Goal: Task Accomplishment & Management: Complete application form

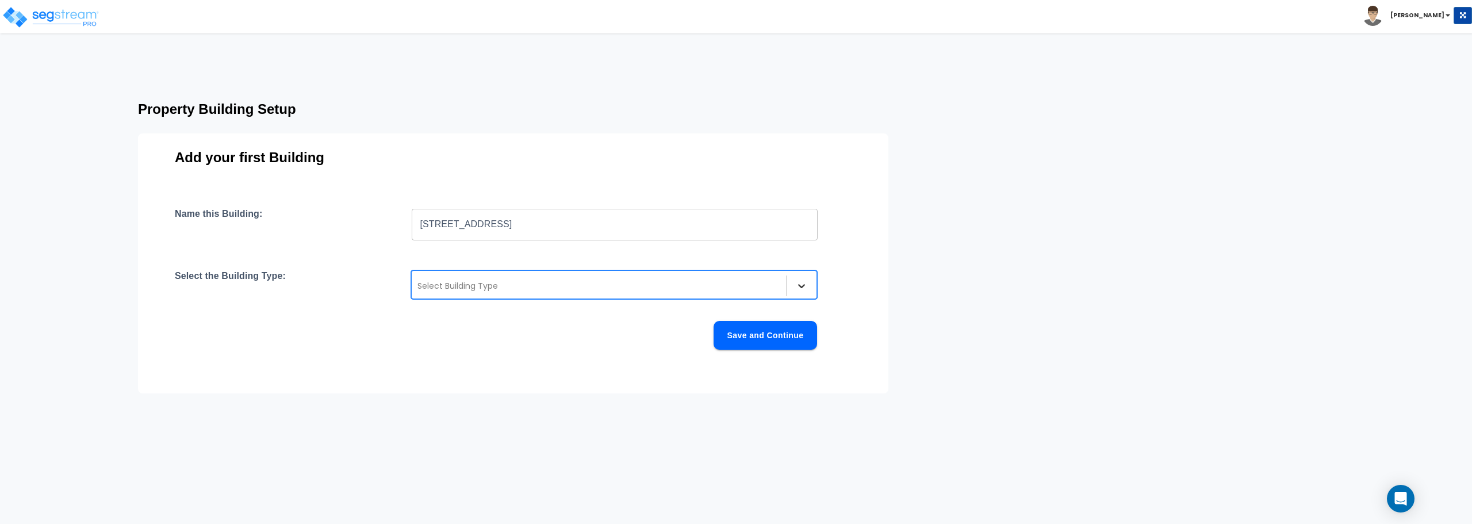
click at [811, 286] on div at bounding box center [801, 285] width 21 height 21
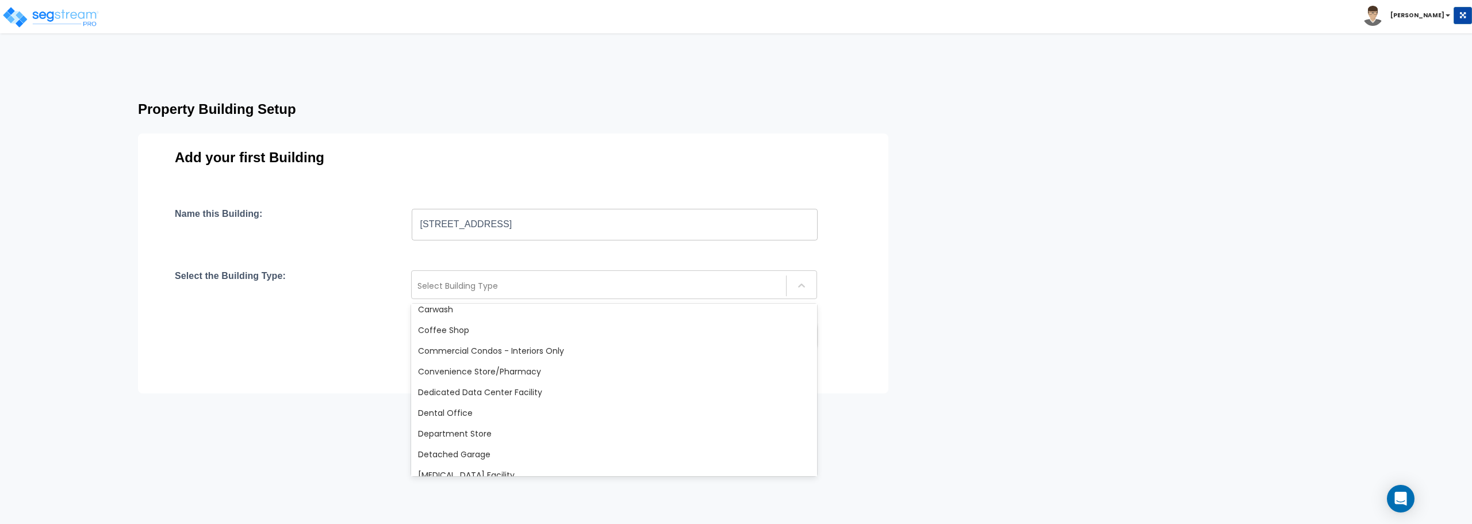
scroll to position [172, 0]
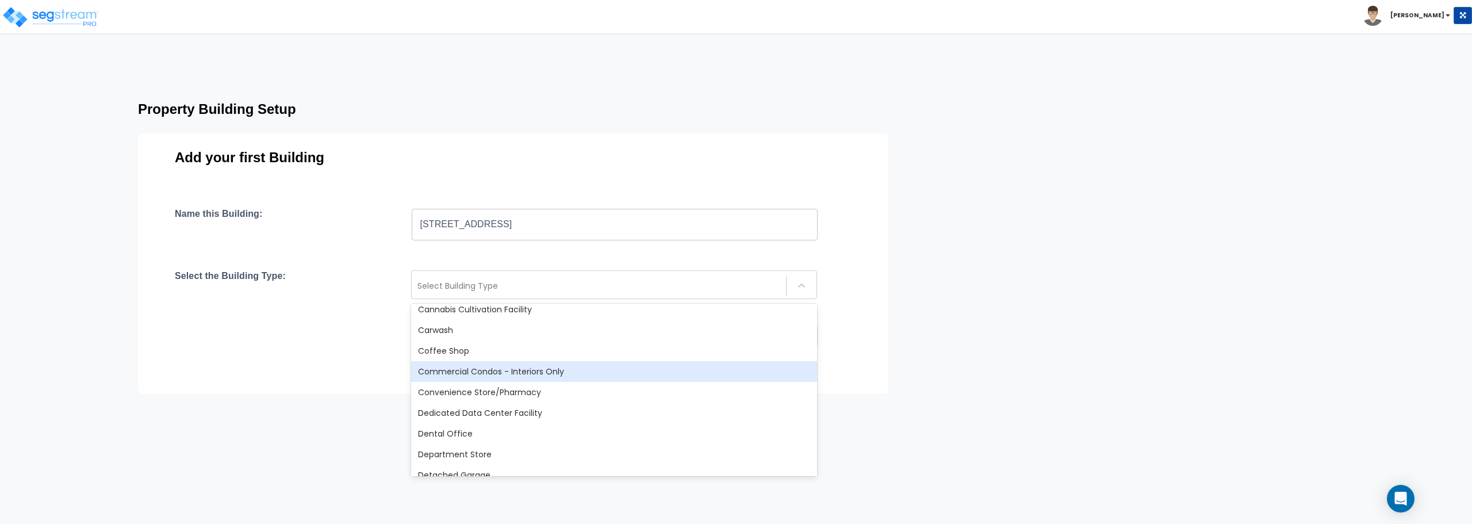
click at [477, 377] on div "Commercial Condos - Interiors Only" at bounding box center [614, 371] width 406 height 21
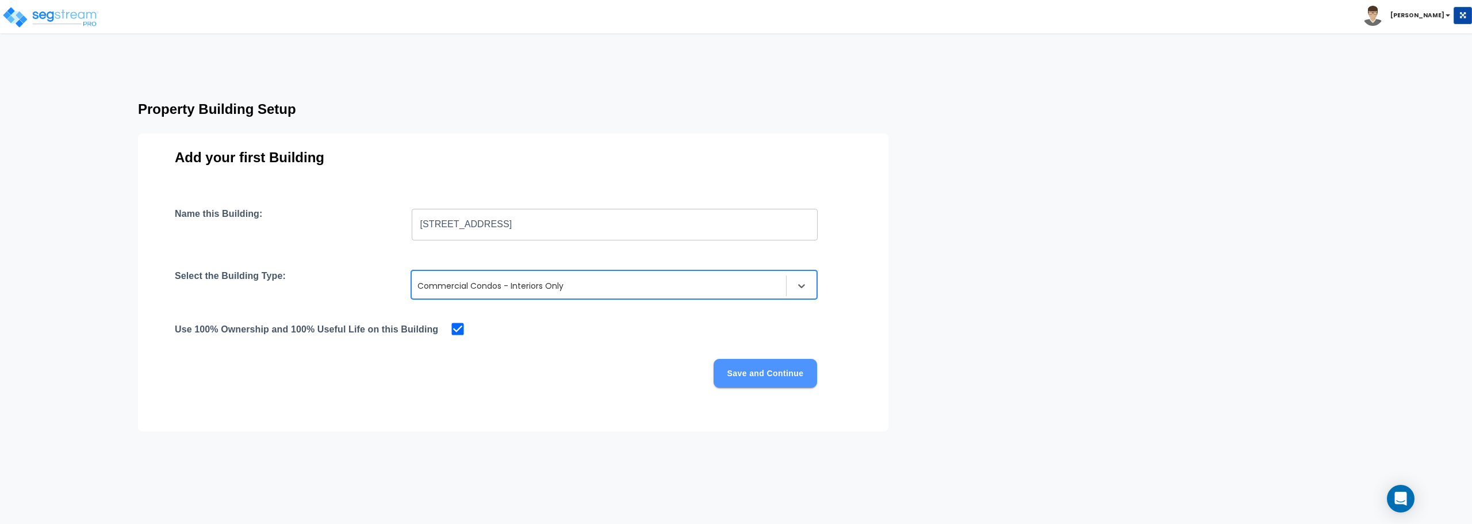
click at [756, 375] on button "Save and Continue" at bounding box center [765, 373] width 103 height 29
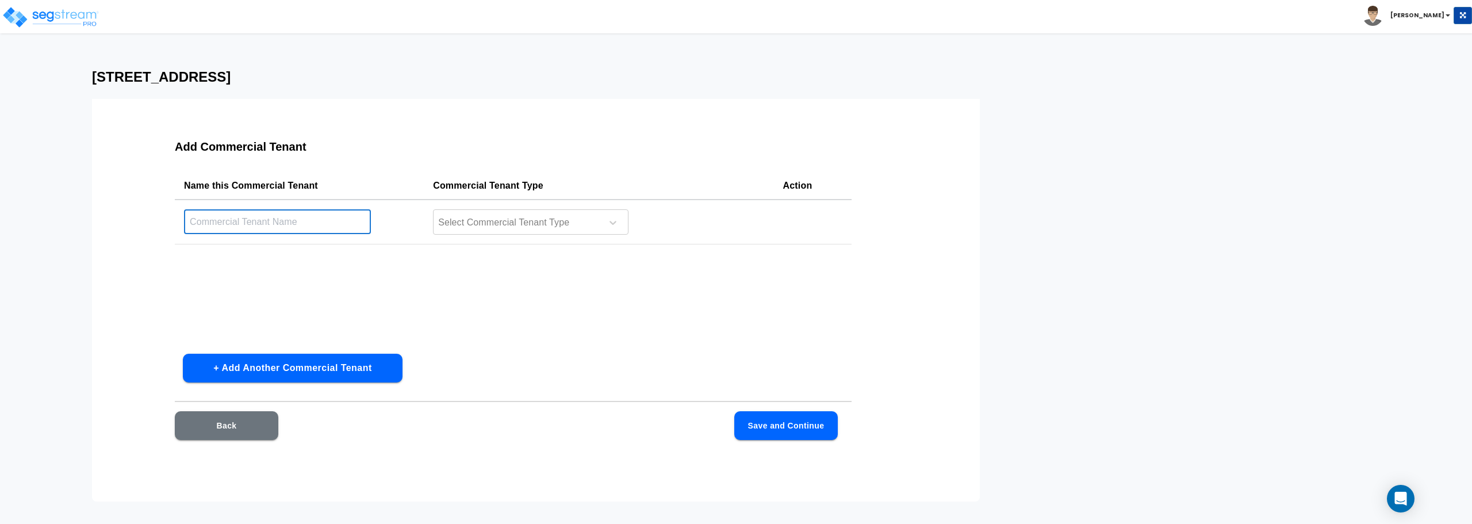
click at [283, 212] on input "text" at bounding box center [277, 221] width 187 height 25
click at [150, 226] on div "Add Commercial Tenant Name this Commercial Tenant Commercial Tenant Type Action…" at bounding box center [513, 296] width 750 height 345
click at [577, 227] on div at bounding box center [516, 223] width 158 height 16
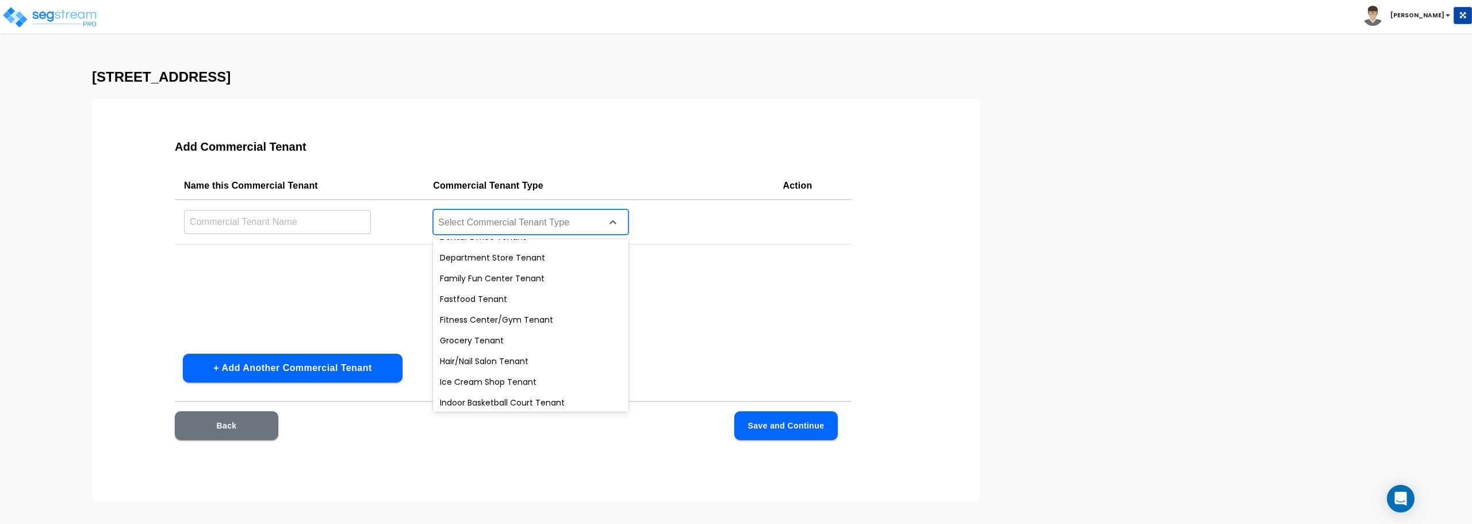
scroll to position [202, 0]
click at [323, 324] on div "Name this Commercial Tenant Commercial Tenant Type Action ​ 29 results availabl…" at bounding box center [513, 258] width 677 height 172
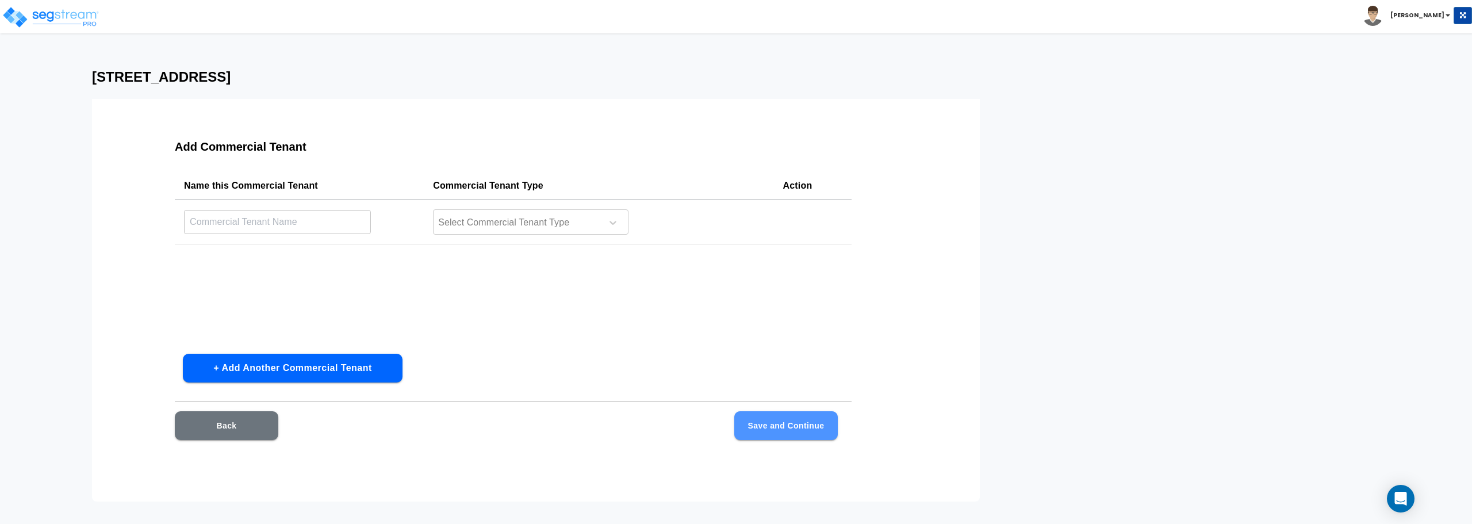
click at [774, 423] on button "Save and Continue" at bounding box center [785, 425] width 103 height 29
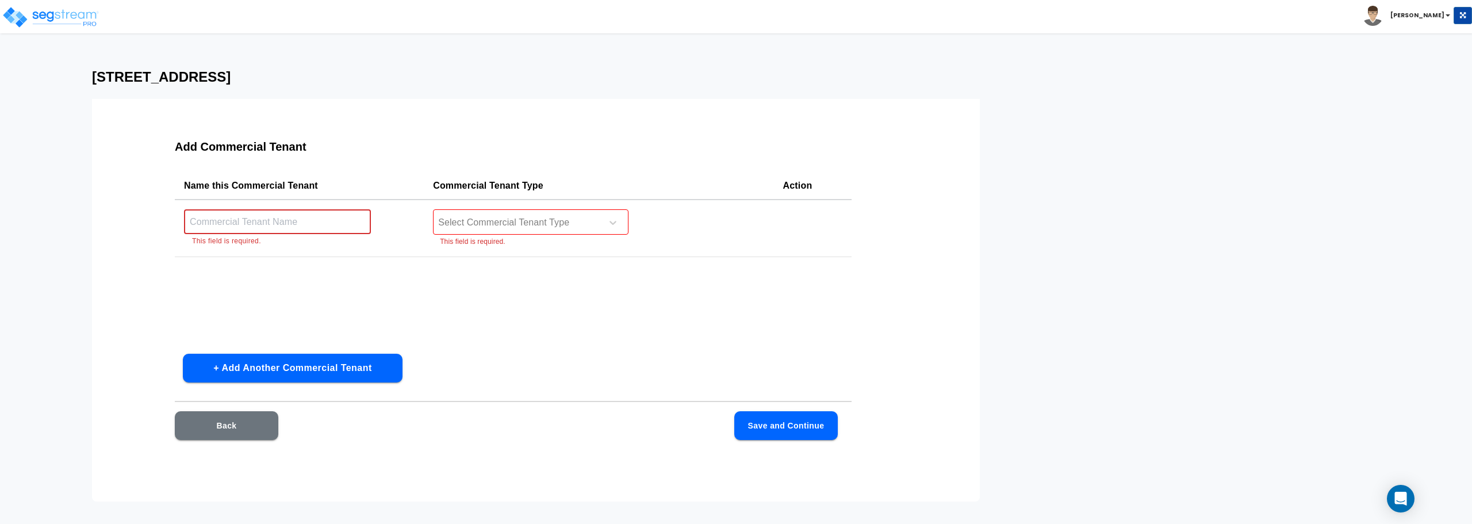
click at [301, 218] on input "text" at bounding box center [277, 221] width 187 height 25
click at [447, 285] on div "Name this Commercial Tenant Commercial Tenant Type Action ​ This field is requi…" at bounding box center [513, 258] width 677 height 172
click at [304, 230] on input "text" at bounding box center [277, 221] width 187 height 25
click at [213, 283] on div "Name this Commercial Tenant Commercial Tenant Type Action ​ This field is requi…" at bounding box center [513, 258] width 677 height 172
click at [585, 230] on div at bounding box center [516, 223] width 158 height 16
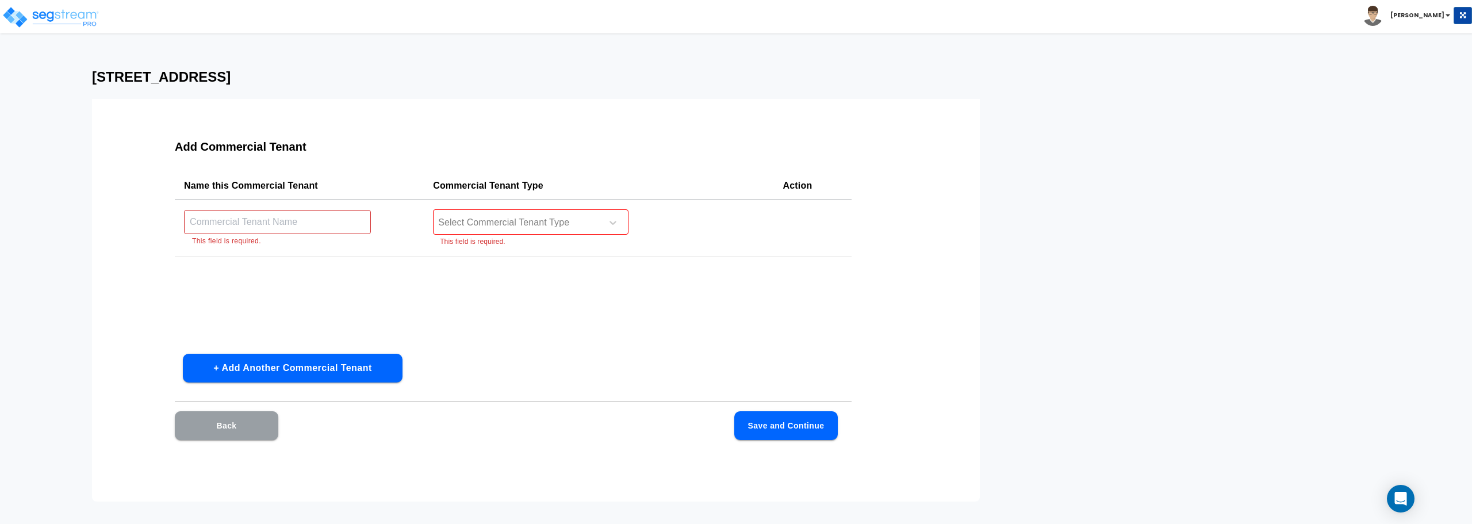
click at [229, 422] on button "Back" at bounding box center [226, 425] width 103 height 29
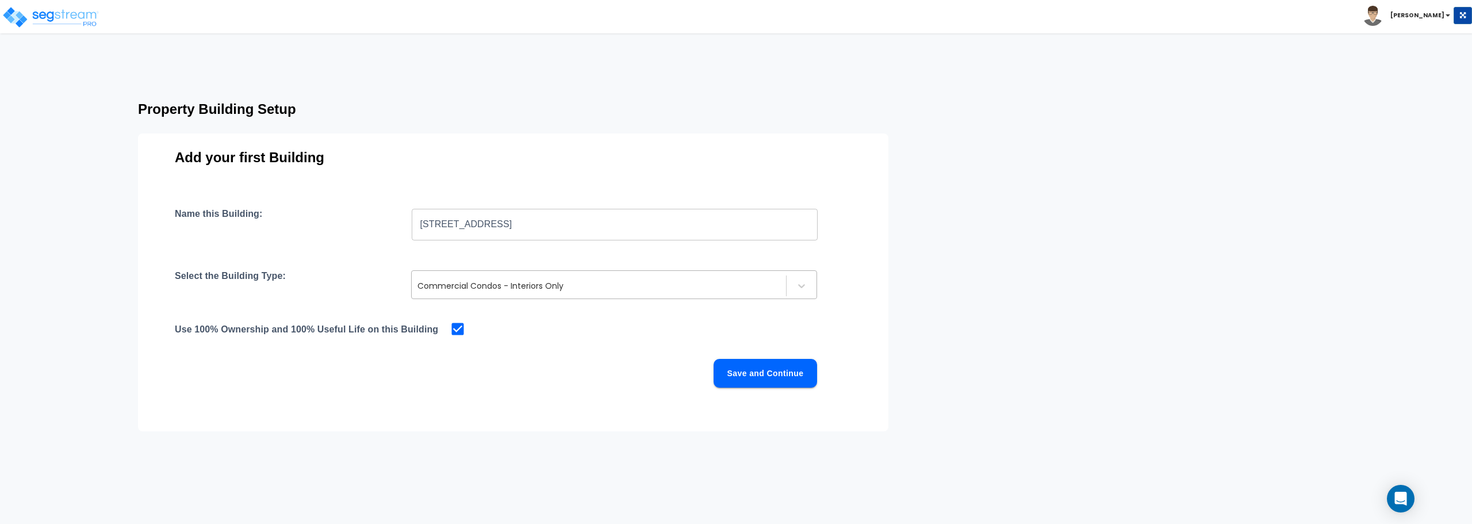
click at [557, 282] on div at bounding box center [598, 286] width 363 height 14
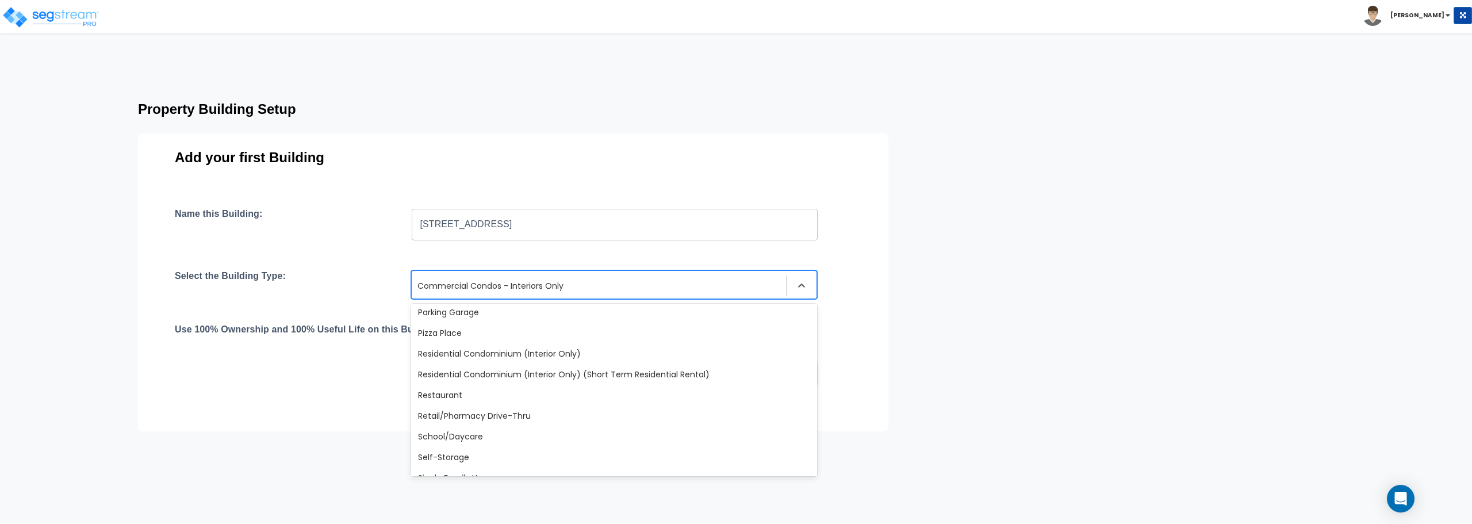
scroll to position [833, 0]
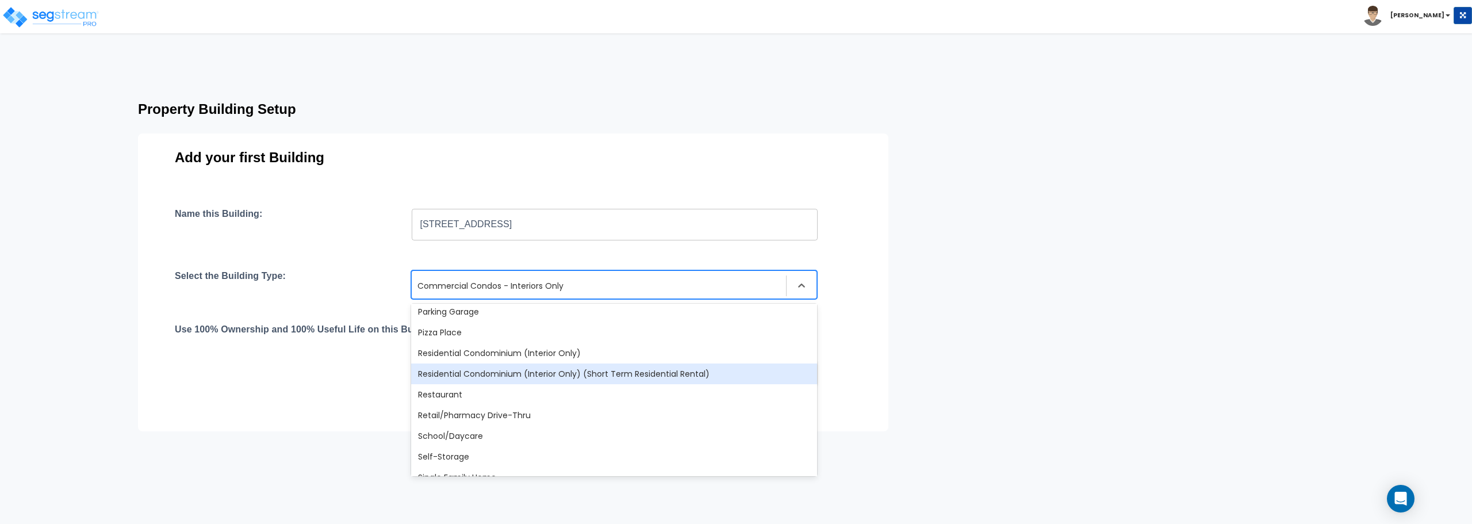
click at [500, 367] on div "Residential Condominium (Interior Only) (Short Term Residential Rental)" at bounding box center [614, 373] width 406 height 21
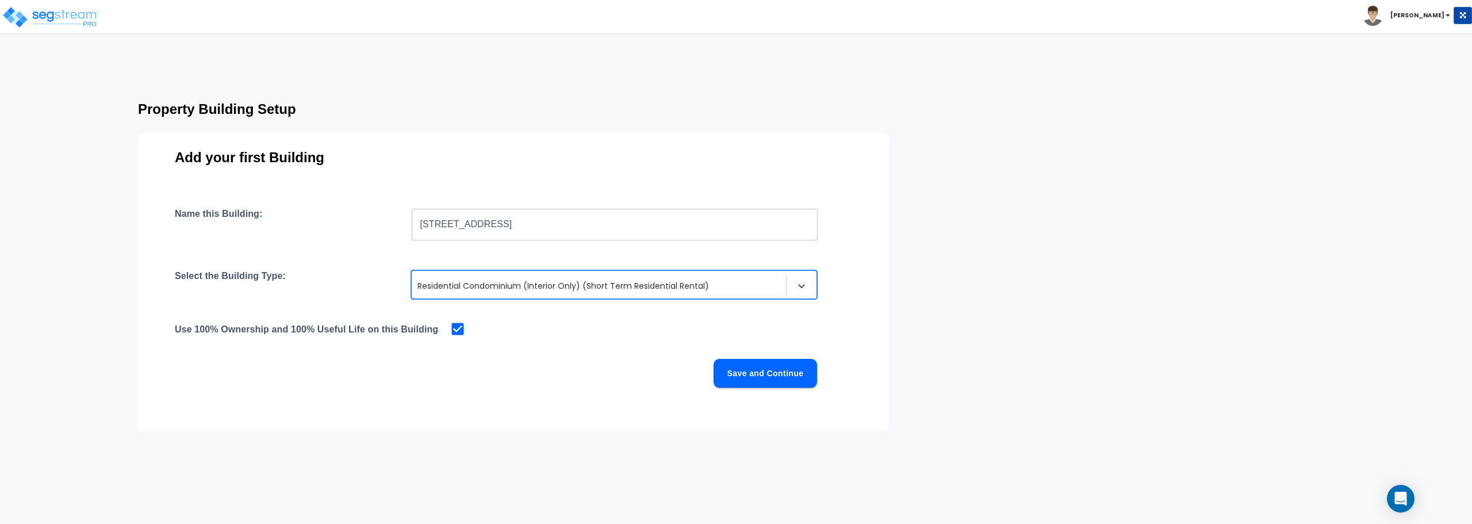
click at [792, 377] on button "Save and Continue" at bounding box center [765, 373] width 103 height 29
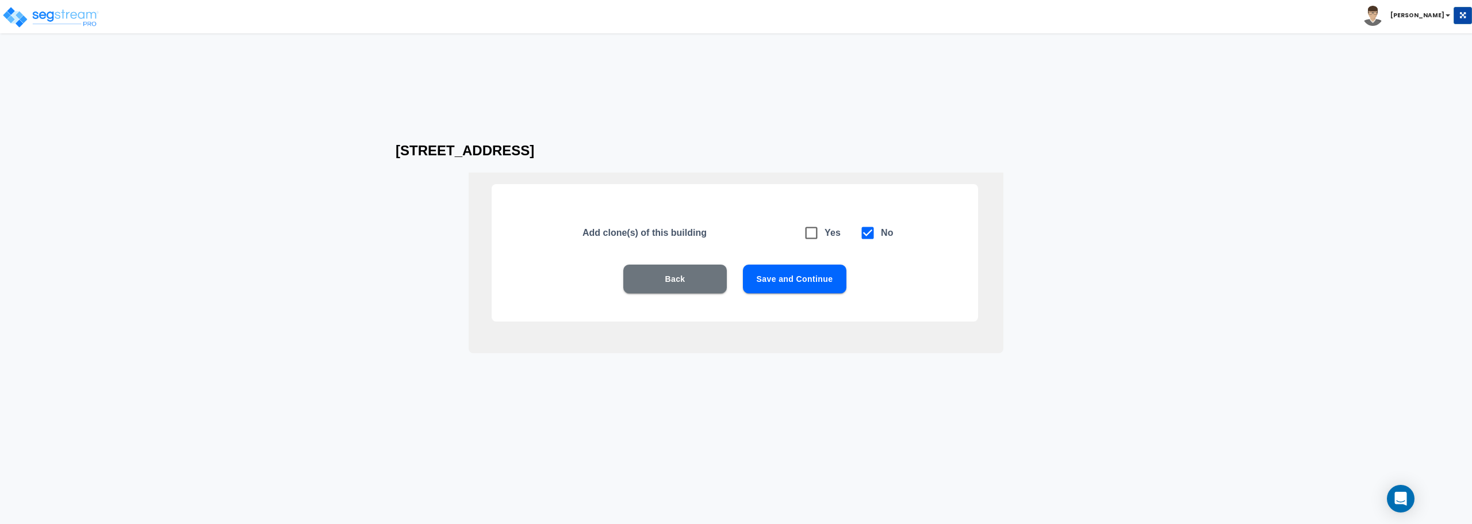
click at [813, 262] on div "Add clone(s) of this building Yes No Back Save and Continue" at bounding box center [735, 252] width 486 height 137
click at [814, 277] on button "Save and Continue" at bounding box center [794, 278] width 103 height 29
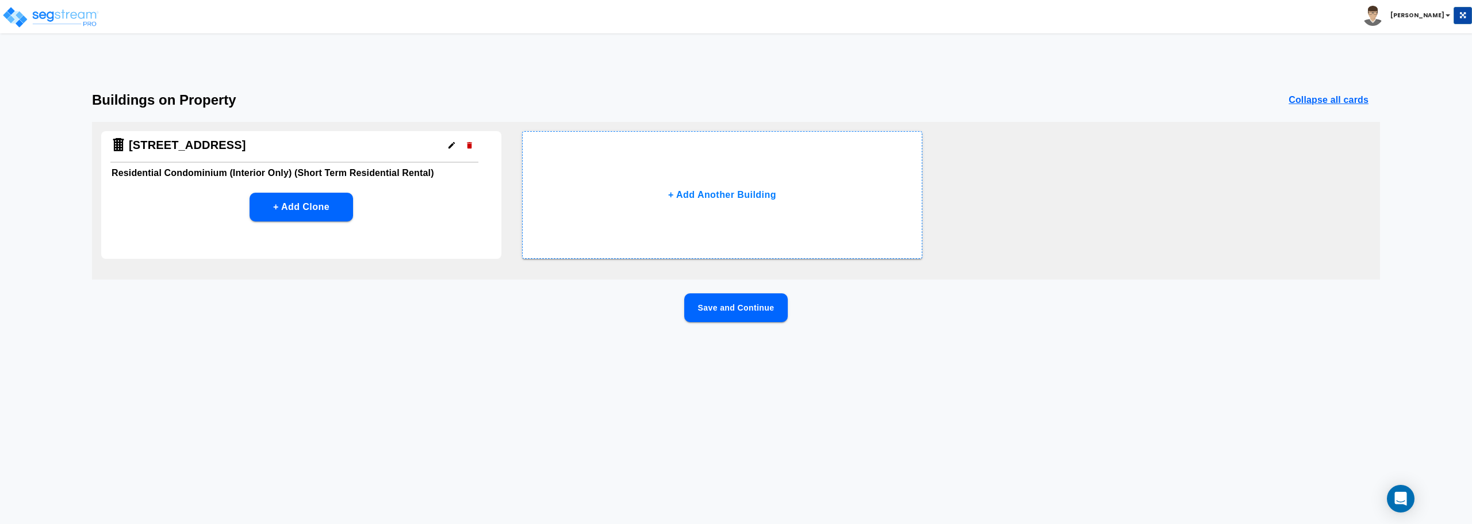
click at [448, 155] on div "[STREET_ADDRESS]" at bounding box center [294, 147] width 368 height 32
click at [450, 149] on icon "button" at bounding box center [451, 145] width 9 height 9
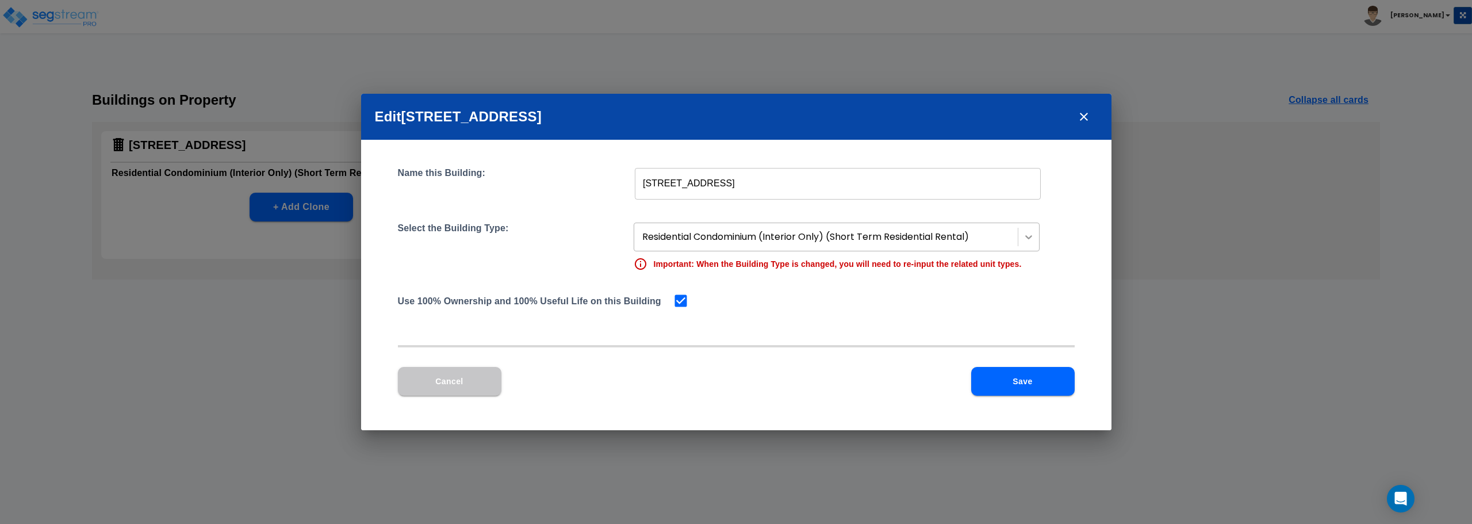
click at [1033, 244] on div at bounding box center [1028, 237] width 21 height 21
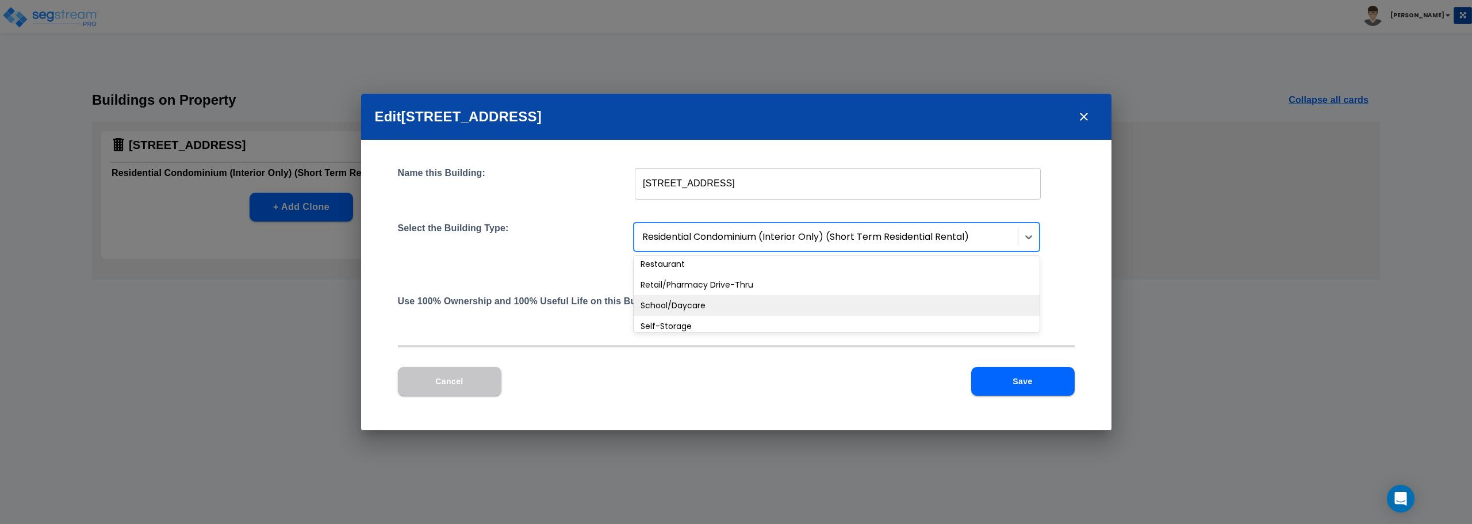
scroll to position [858, 0]
click at [933, 301] on div "Residential Condominium (Interior Only) (Short Term Residential Rental)" at bounding box center [837, 300] width 406 height 21
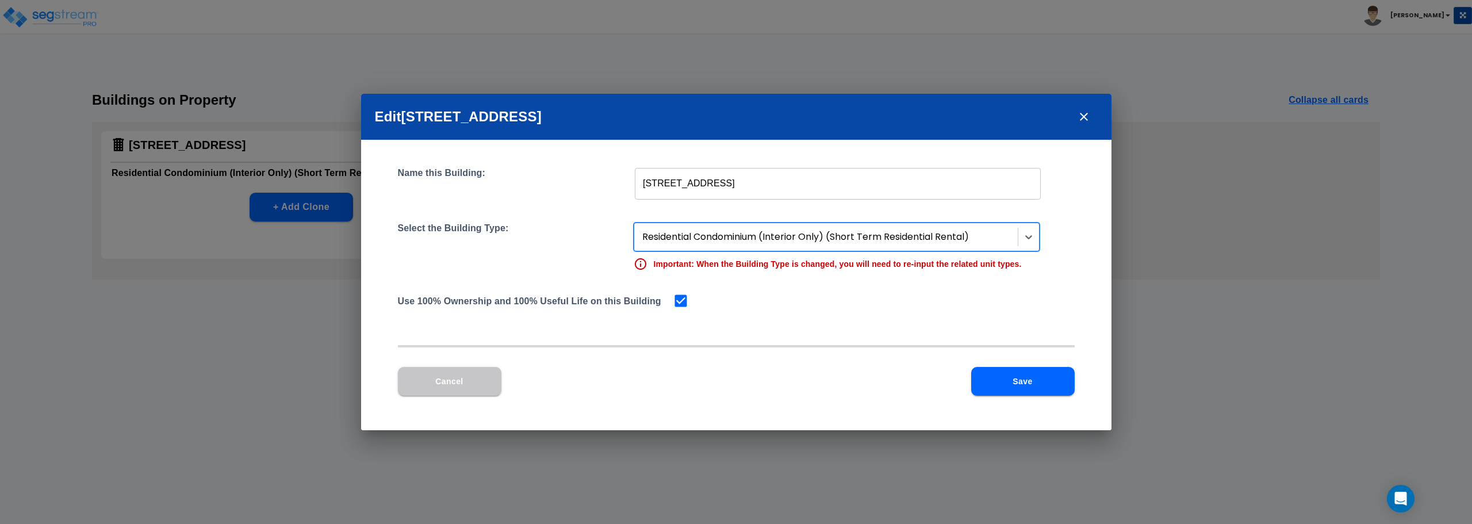
click at [1027, 385] on button "Save" at bounding box center [1022, 381] width 103 height 29
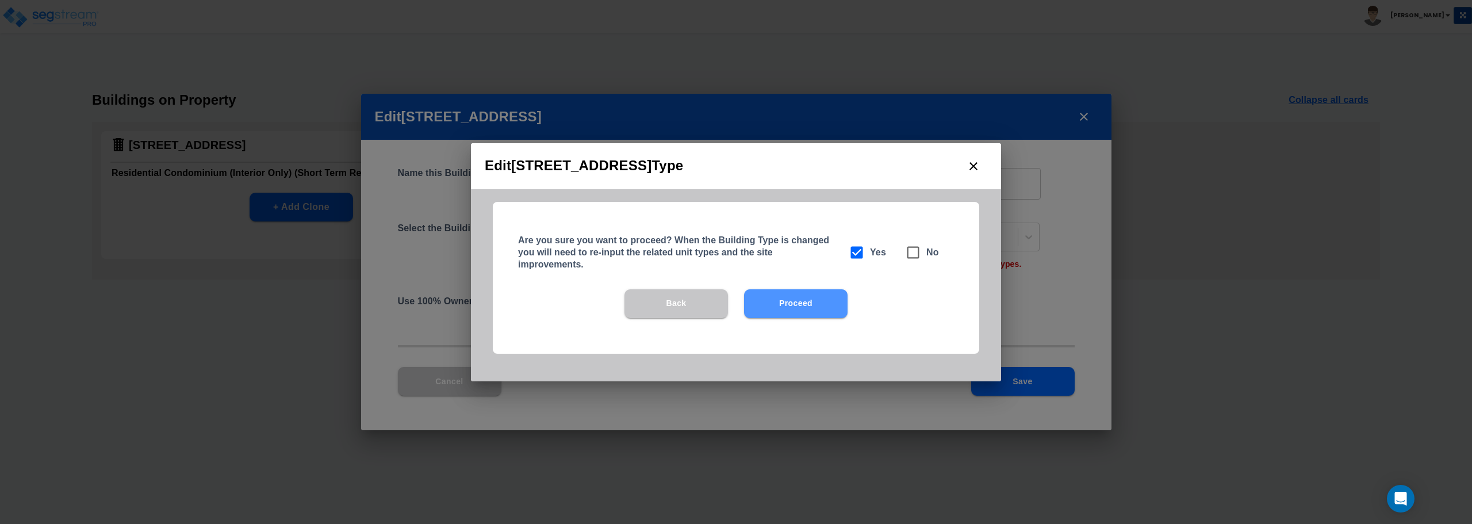
click at [817, 305] on button "Proceed" at bounding box center [795, 303] width 103 height 29
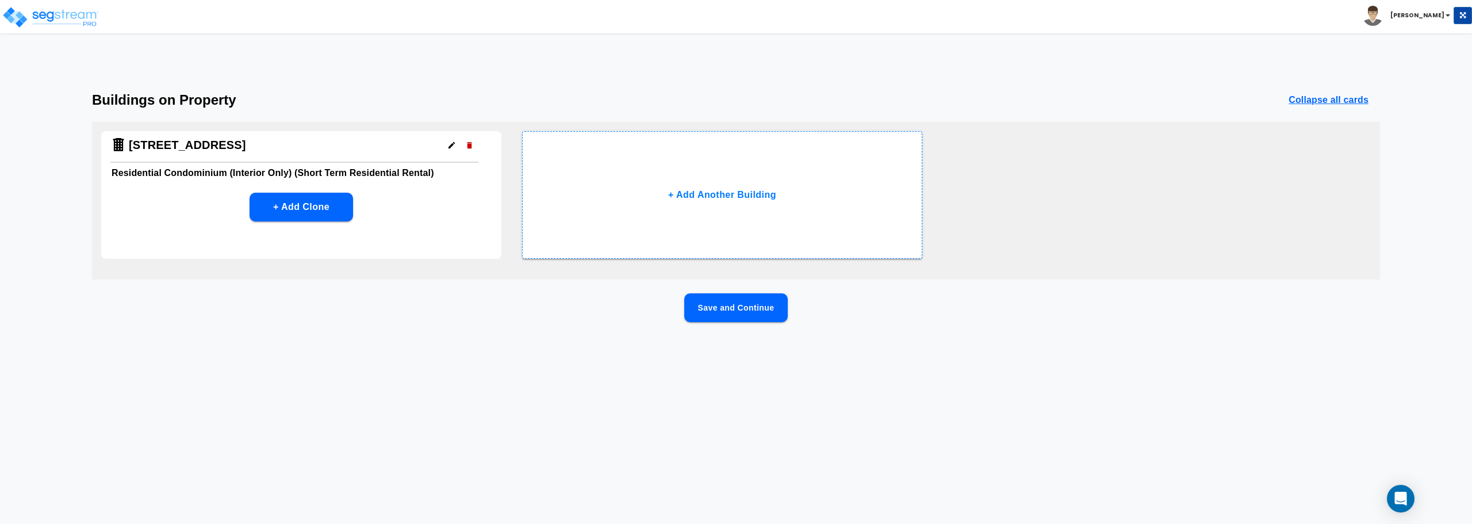
click at [734, 305] on button "Save and Continue" at bounding box center [735, 307] width 103 height 29
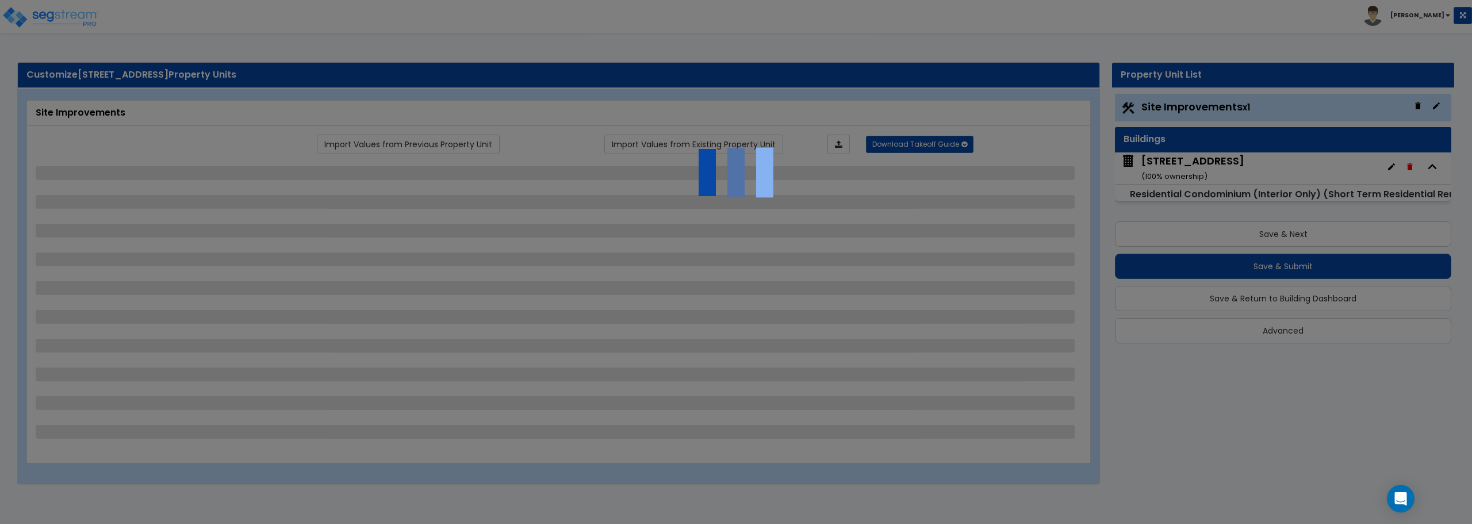
select select "2"
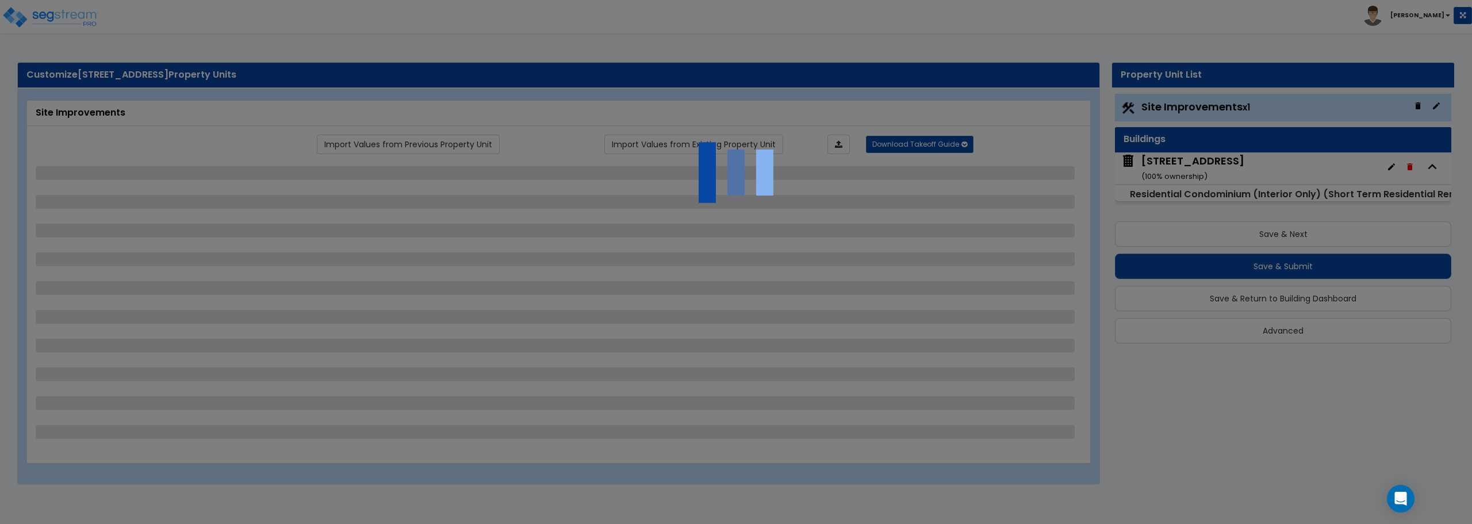
select select "1"
select select "2"
select select "1"
select select "2"
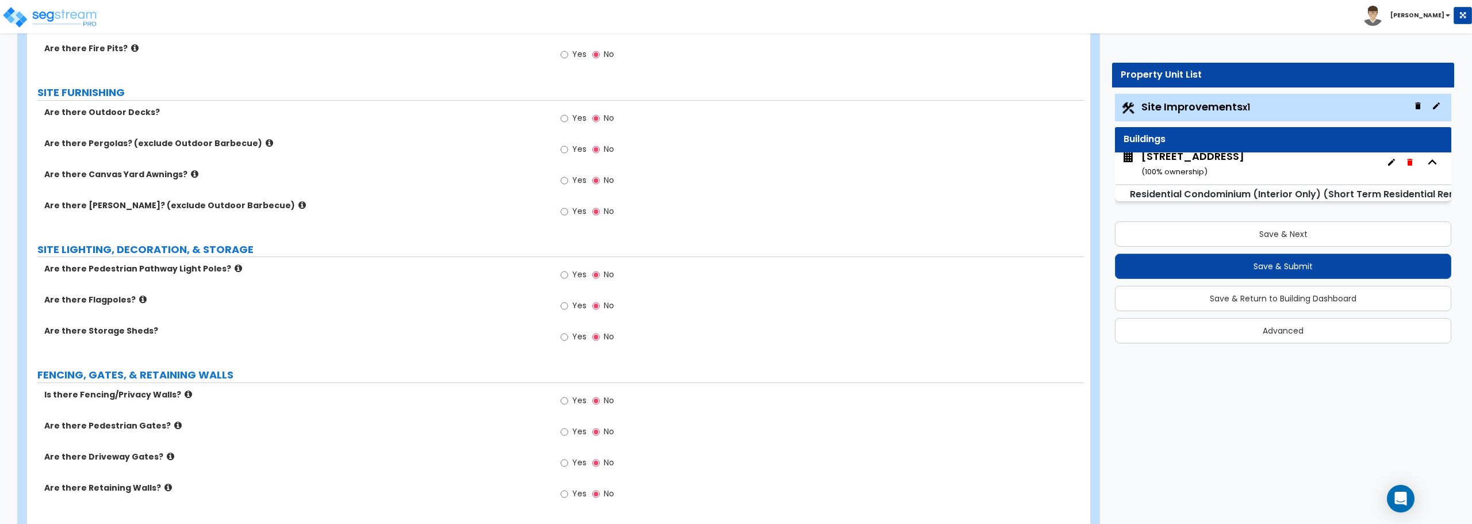
scroll to position [1594, 0]
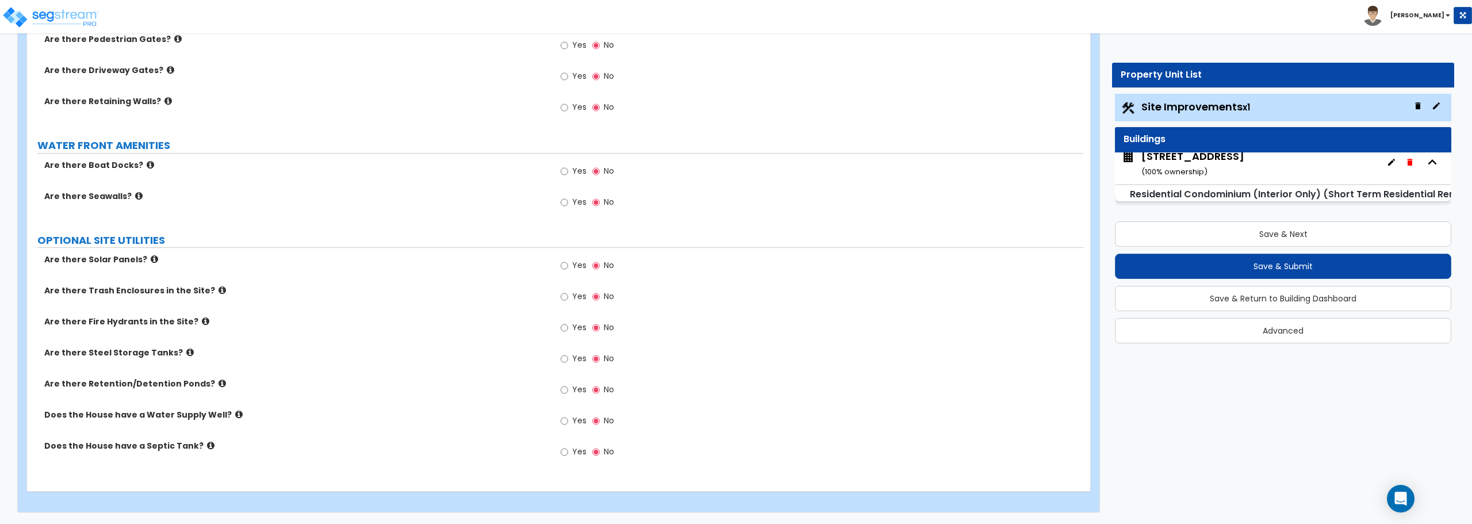
click at [1250, 173] on div "[STREET_ADDRESS] ( 100 % ownership)" at bounding box center [1283, 168] width 336 height 32
click at [1244, 171] on div "[STREET_ADDRESS] ( 100 % ownership)" at bounding box center [1192, 163] width 103 height 29
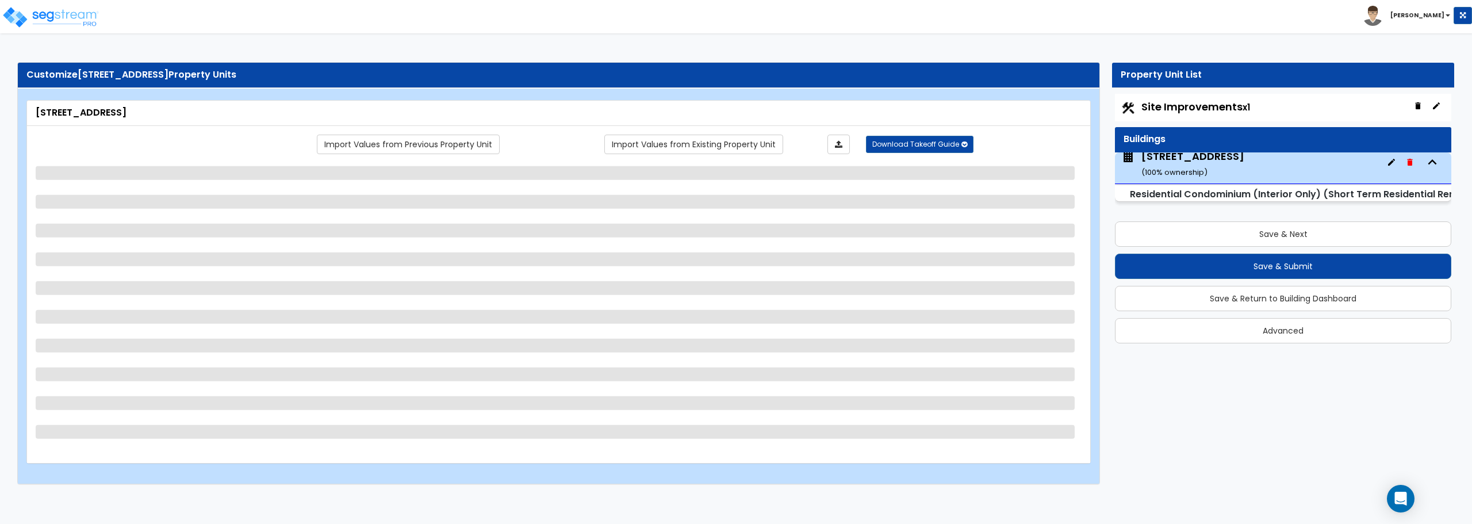
click at [1244, 171] on div "[STREET_ADDRESS] ( 100 % ownership)" at bounding box center [1192, 163] width 103 height 29
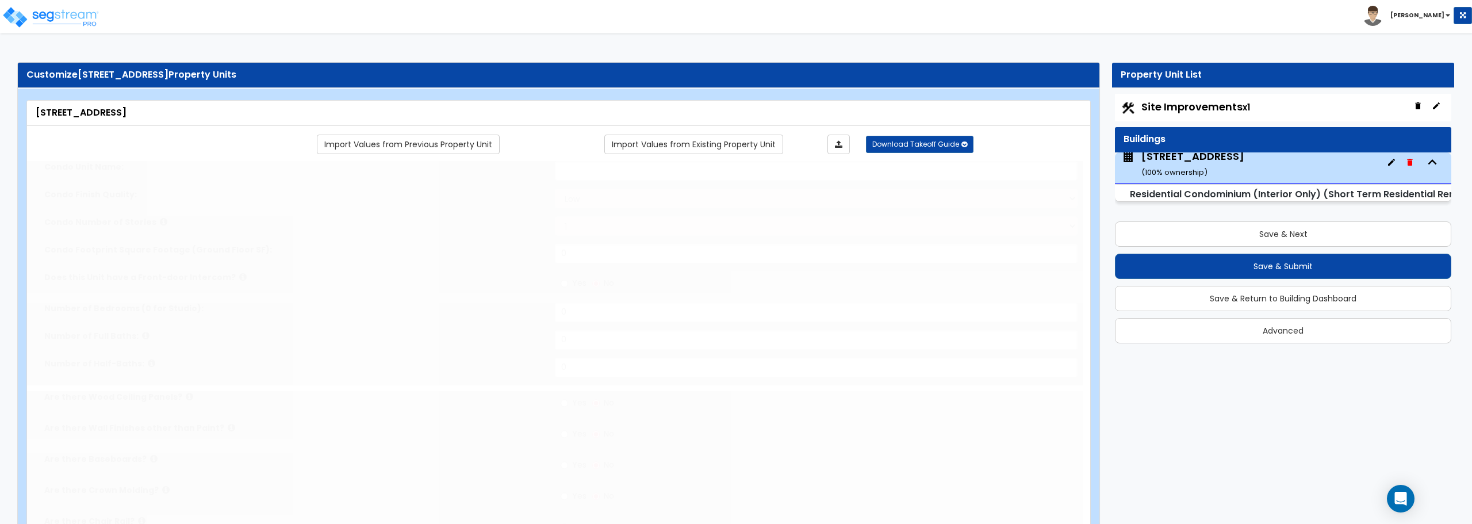
select select "1"
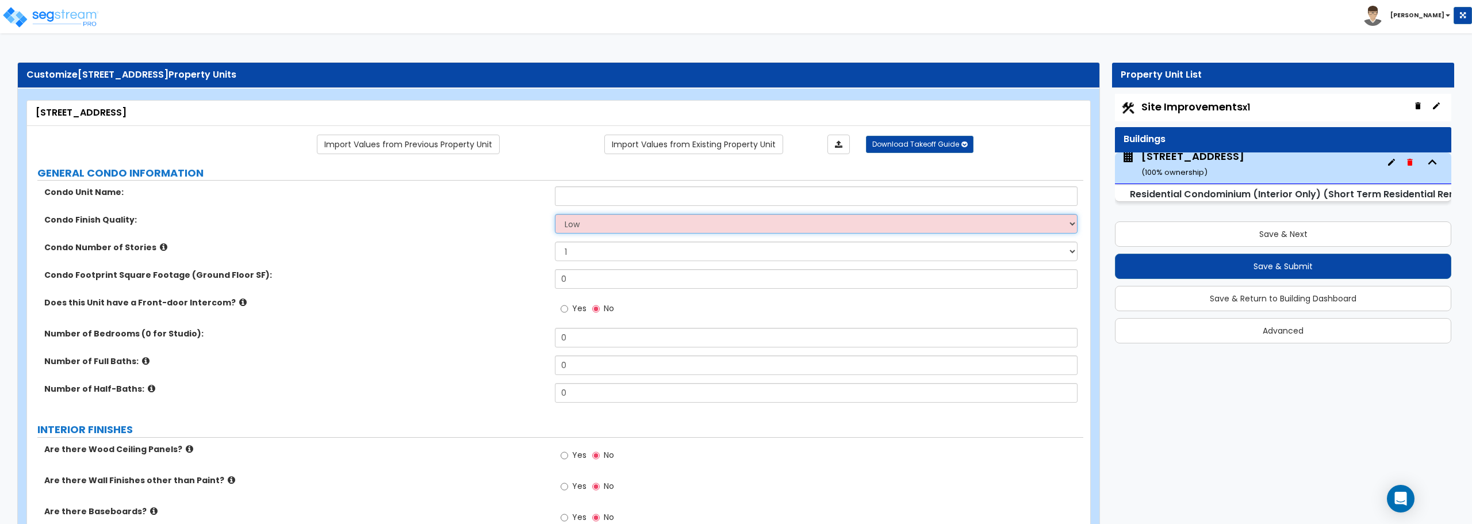
click at [699, 223] on select "Low Average High" at bounding box center [816, 224] width 522 height 20
select select "1"
click at [555, 214] on select "Low Average High" at bounding box center [816, 224] width 522 height 20
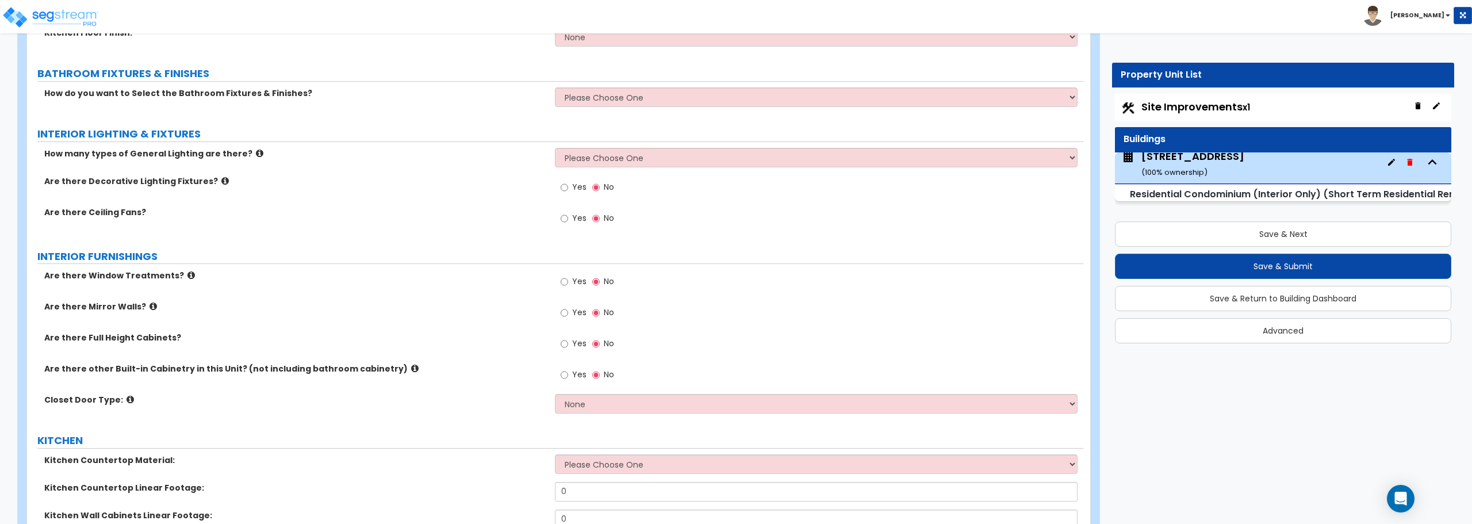
scroll to position [632, 0]
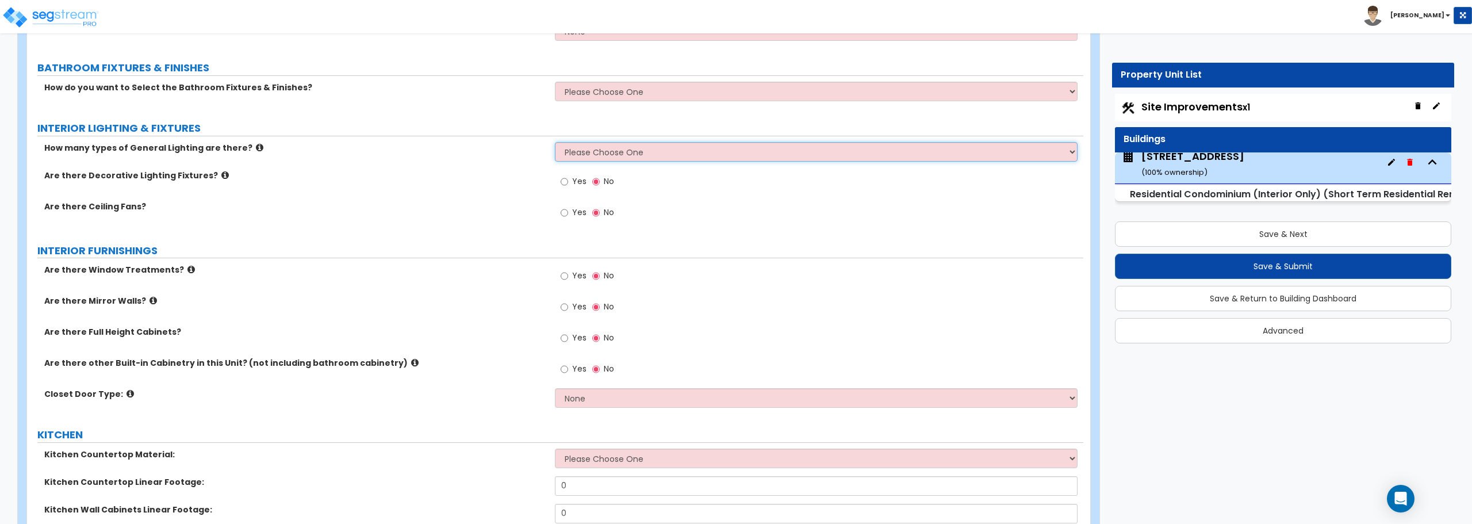
click at [598, 154] on select "Please Choose One 1 2 3" at bounding box center [816, 152] width 522 height 20
select select "1"
click at [555, 142] on select "Please Choose One 1 2 3" at bounding box center [816, 152] width 522 height 20
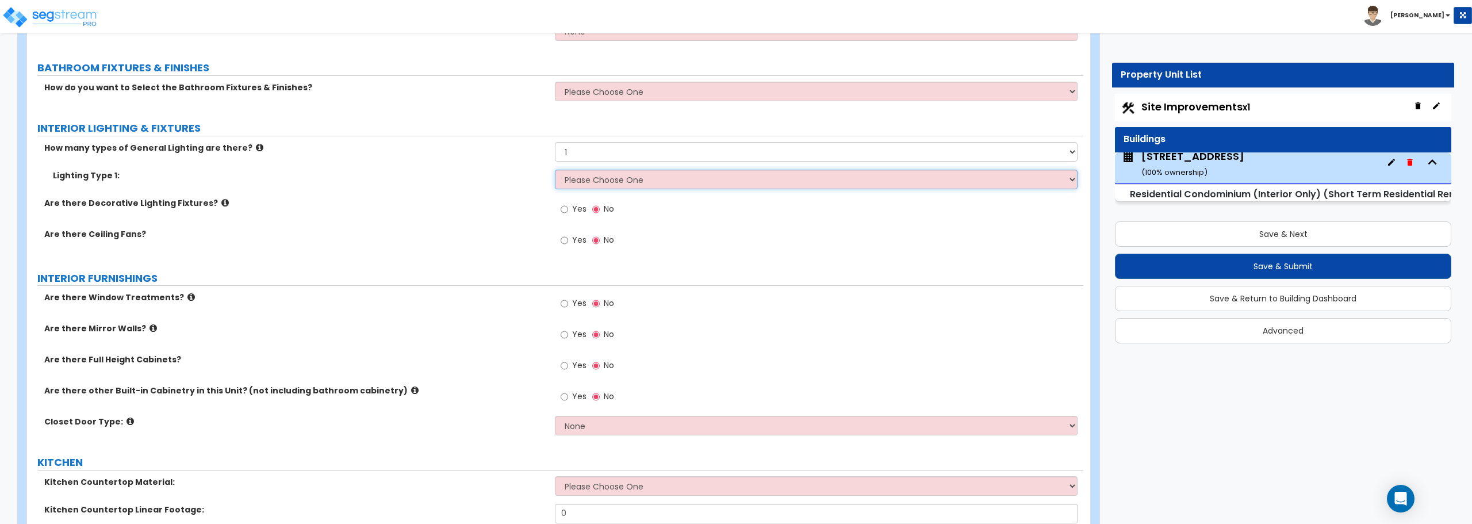
click at [594, 180] on select "Please Choose One LED Surface-Mounted LED Recessed Fluorescent Surface-Mounted …" at bounding box center [816, 180] width 522 height 20
click at [610, 178] on select "Please Choose One LED Surface-Mounted LED Recessed Fluorescent Surface-Mounted …" at bounding box center [816, 180] width 522 height 20
select select "1"
click at [555, 170] on select "Please Choose One LED Surface-Mounted LED Recessed Fluorescent Surface-Mounted …" at bounding box center [816, 180] width 522 height 20
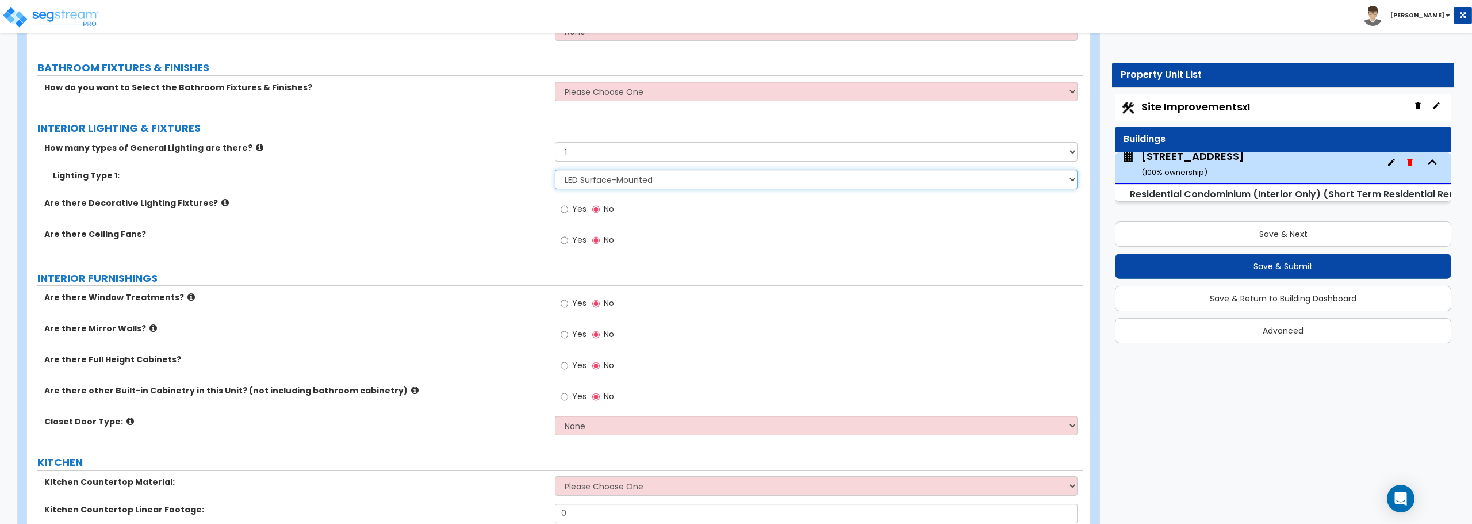
scroll to position [690, 0]
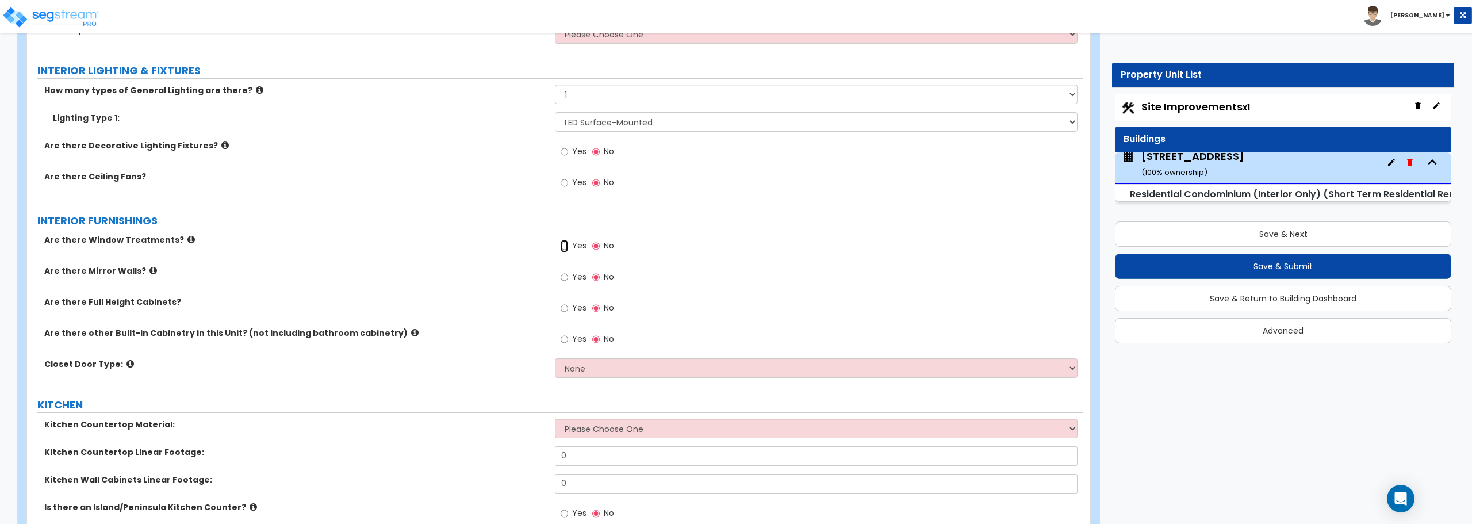
click at [562, 245] on input "Yes" at bounding box center [564, 246] width 7 height 13
radio input "true"
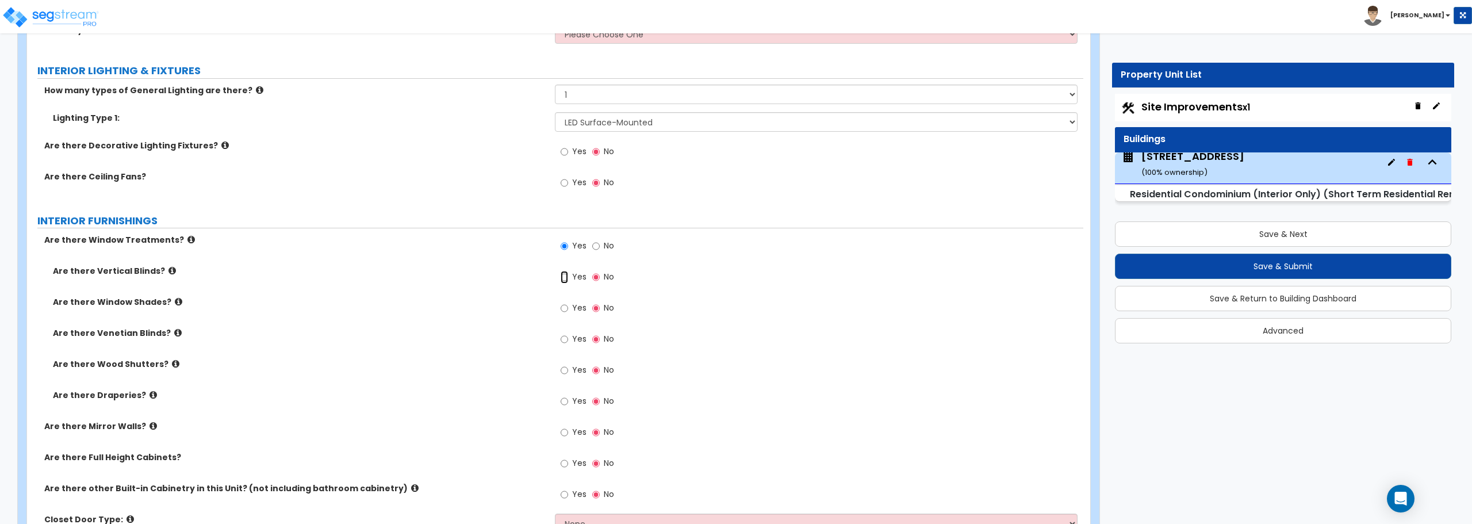
click at [568, 275] on input "Yes" at bounding box center [564, 277] width 7 height 13
radio input "true"
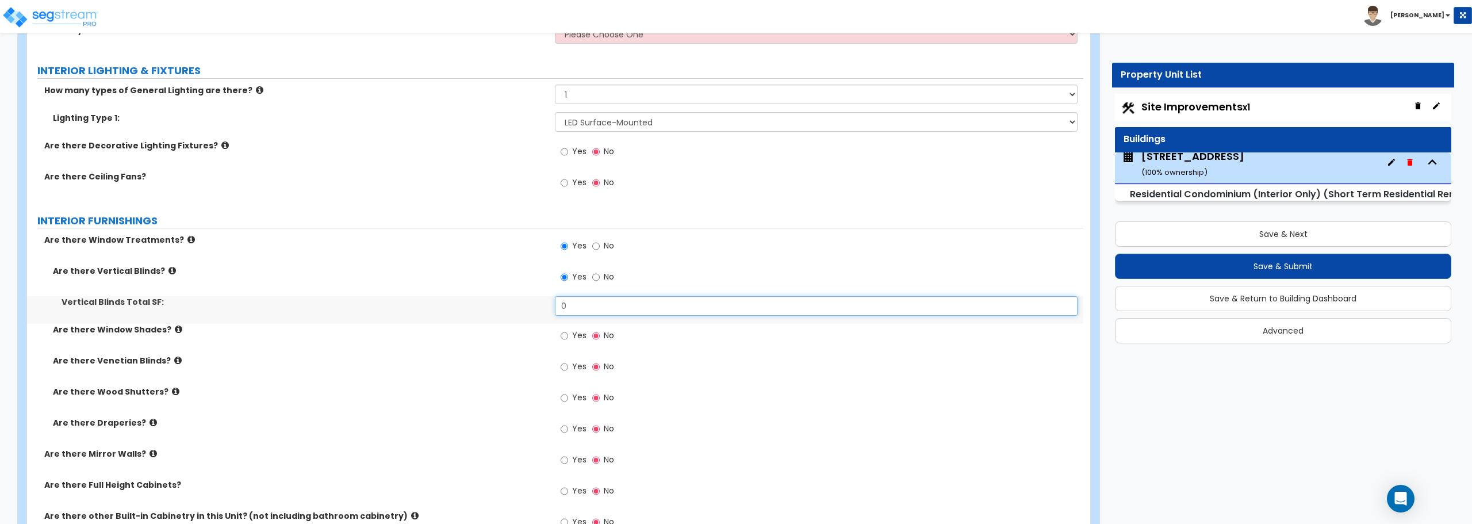
click at [597, 305] on input "0" at bounding box center [816, 306] width 522 height 20
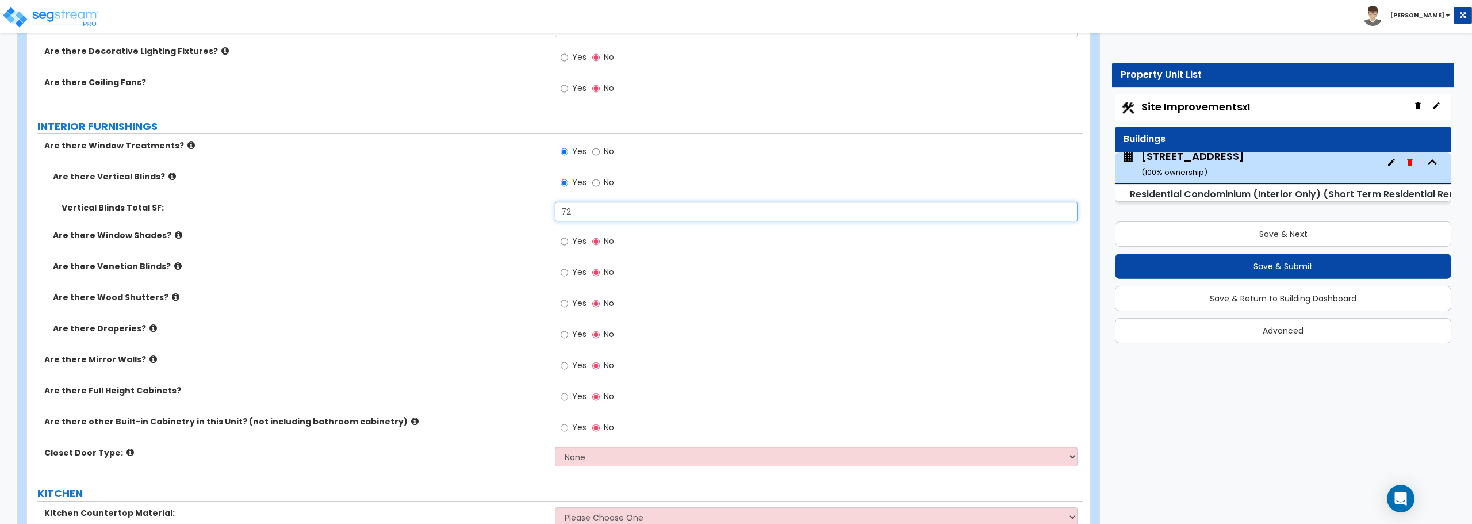
scroll to position [805, 0]
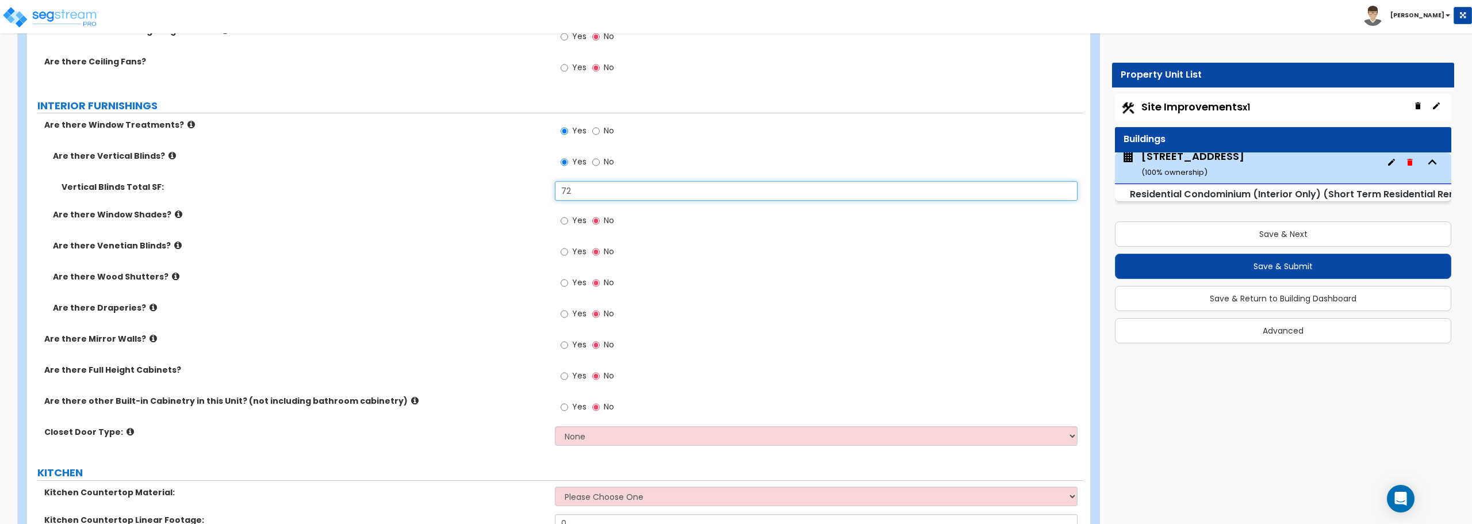
type input "72"
click at [569, 431] on select "None Bi-fold Louvered Doors Bi-fold Panel Doors Sliding Doors Hinged Wood Door" at bounding box center [816, 436] width 522 height 20
select select "3"
click at [555, 426] on select "None Bi-fold Louvered Doors Bi-fold Panel Doors Sliding Doors Hinged Wood Door" at bounding box center [816, 436] width 522 height 20
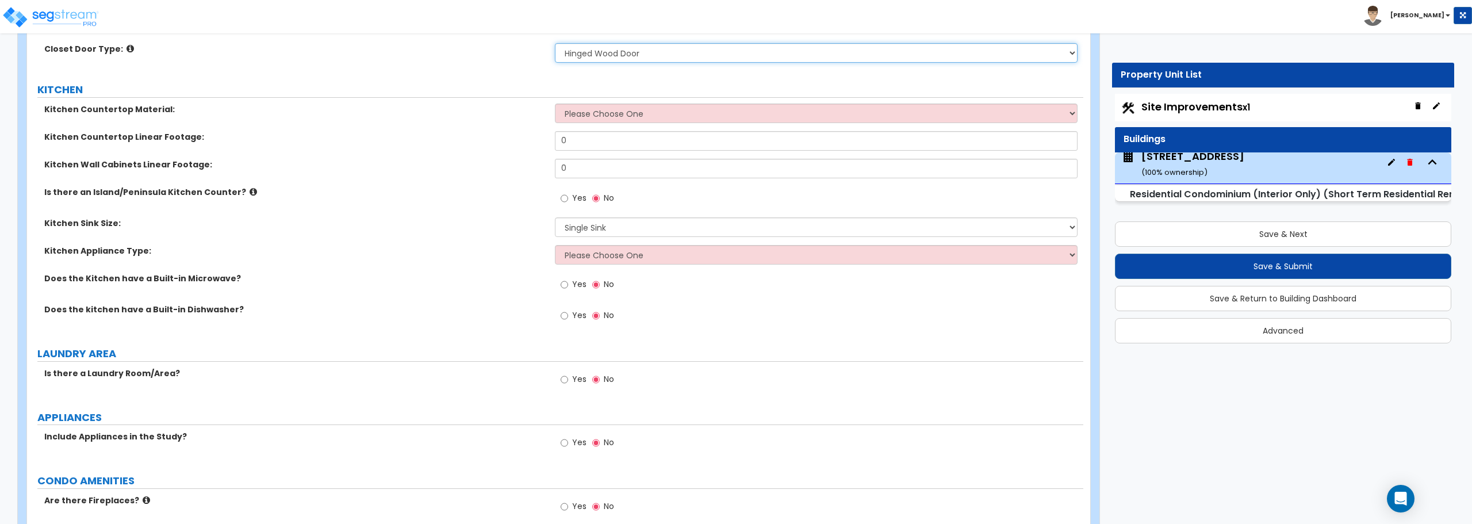
scroll to position [1207, 0]
